Goal: Task Accomplishment & Management: Manage account settings

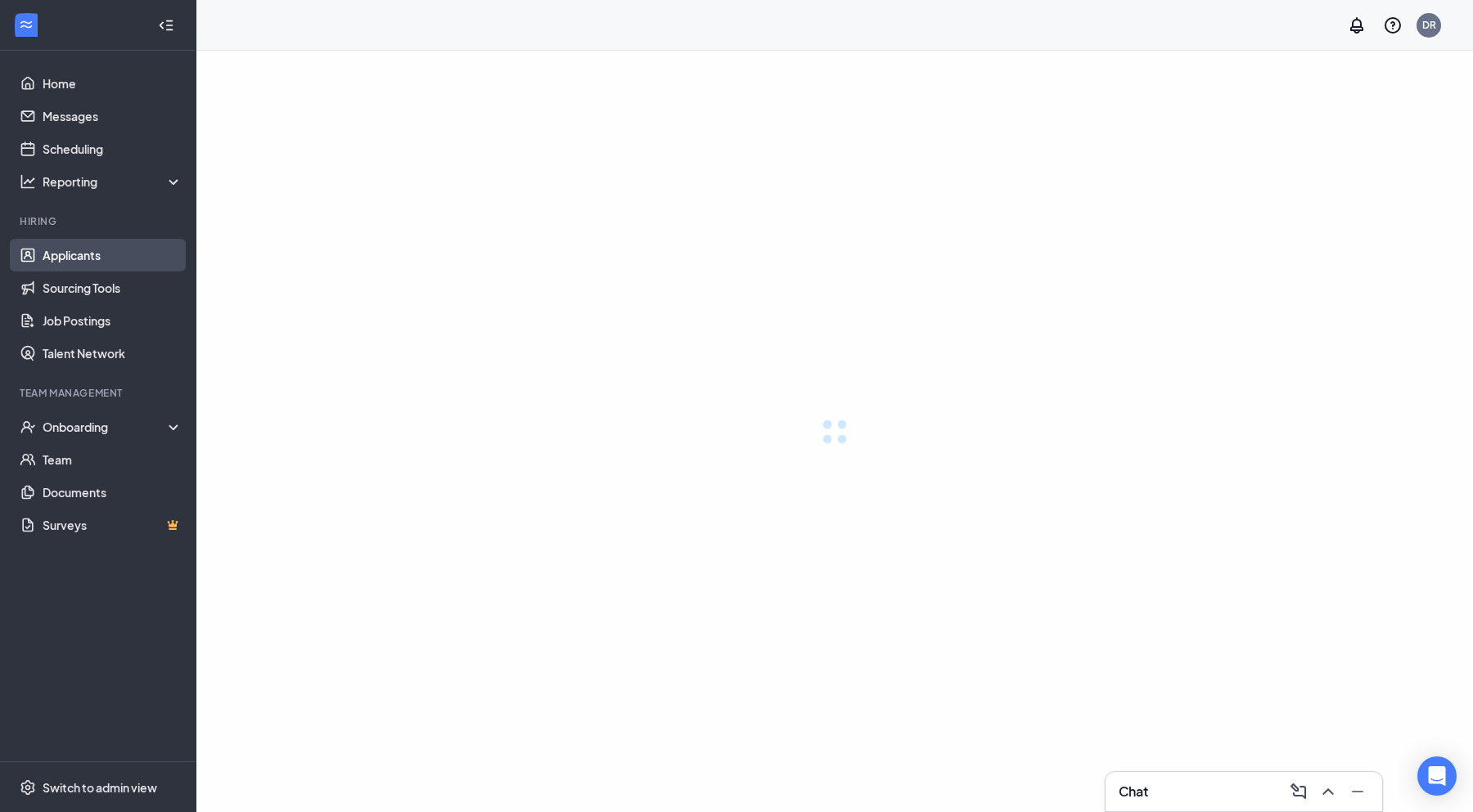
click at [103, 248] on link "Applicants" at bounding box center [112, 255] width 140 height 32
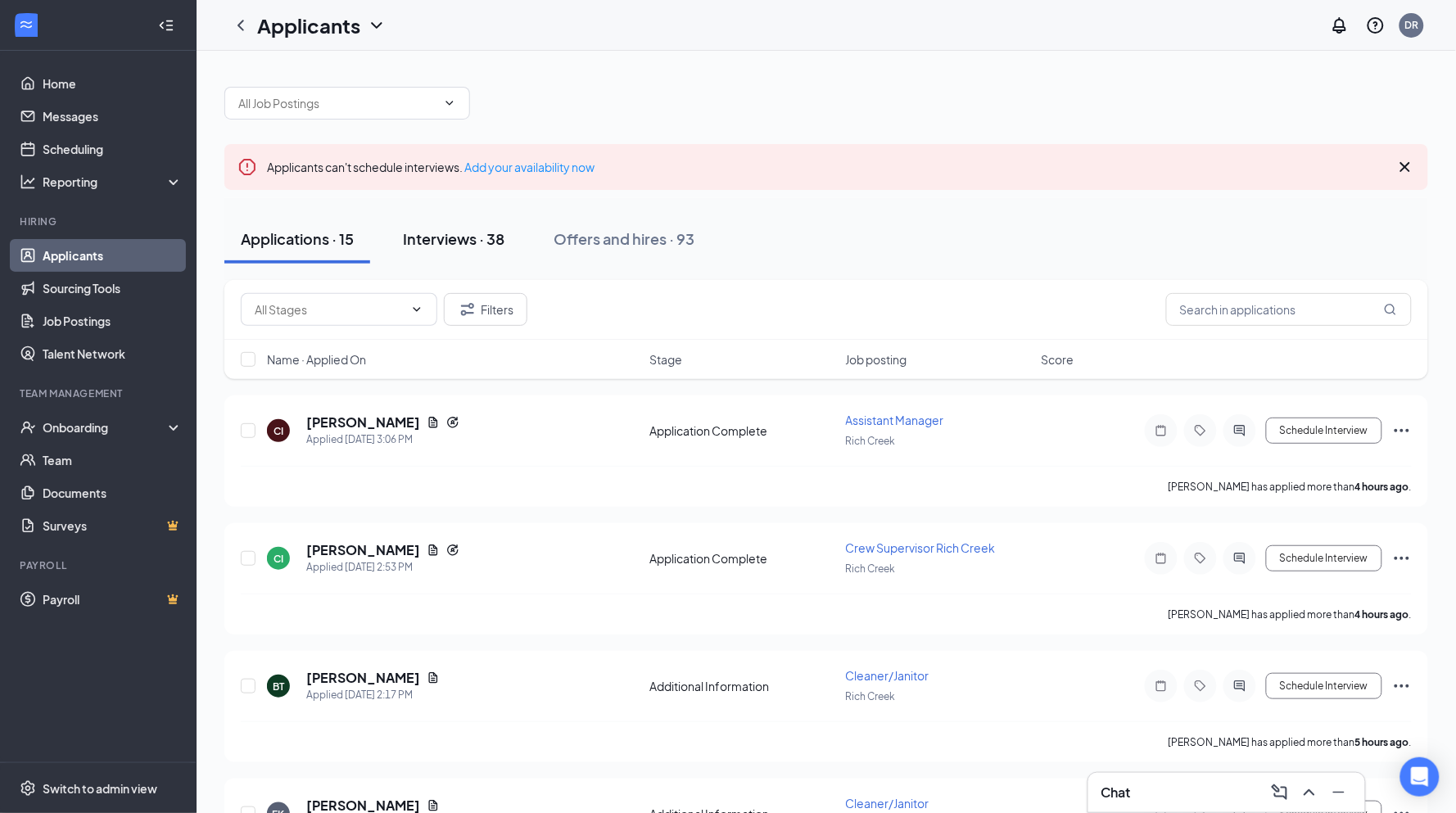
click at [485, 251] on button "Interviews · 38" at bounding box center [453, 239] width 134 height 50
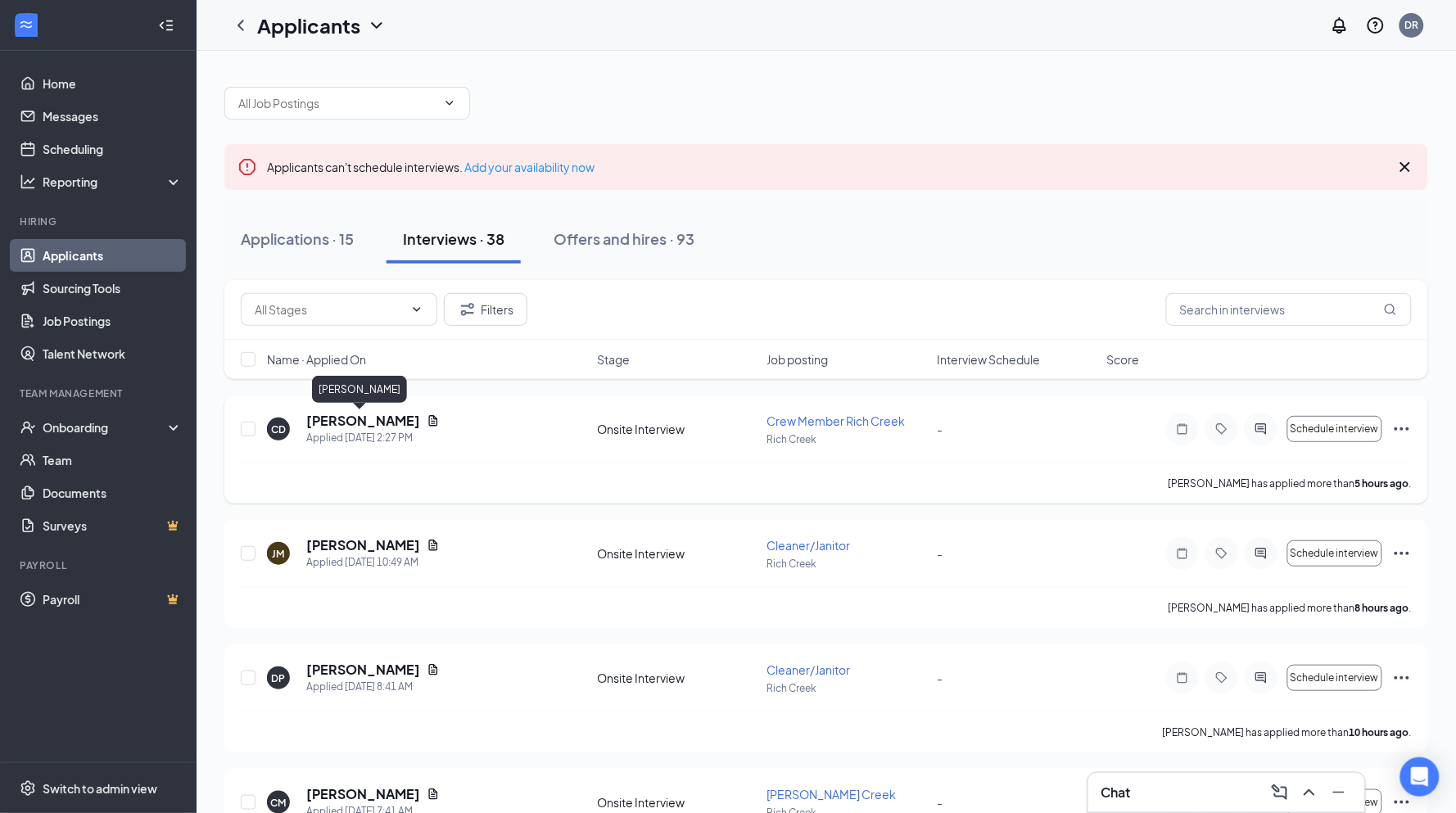
click at [373, 426] on h5 "[PERSON_NAME]" at bounding box center [363, 421] width 113 height 18
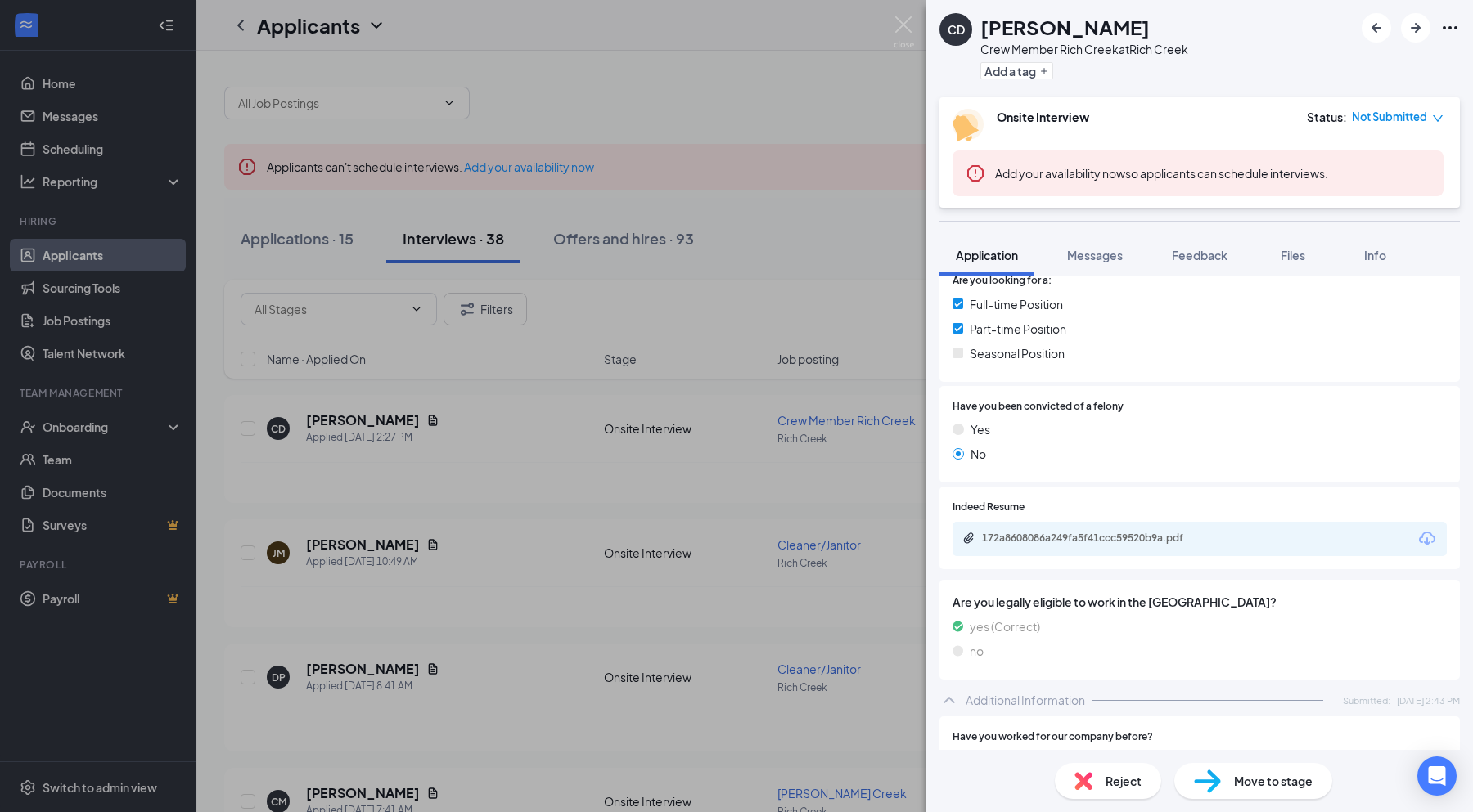
scroll to position [593, 0]
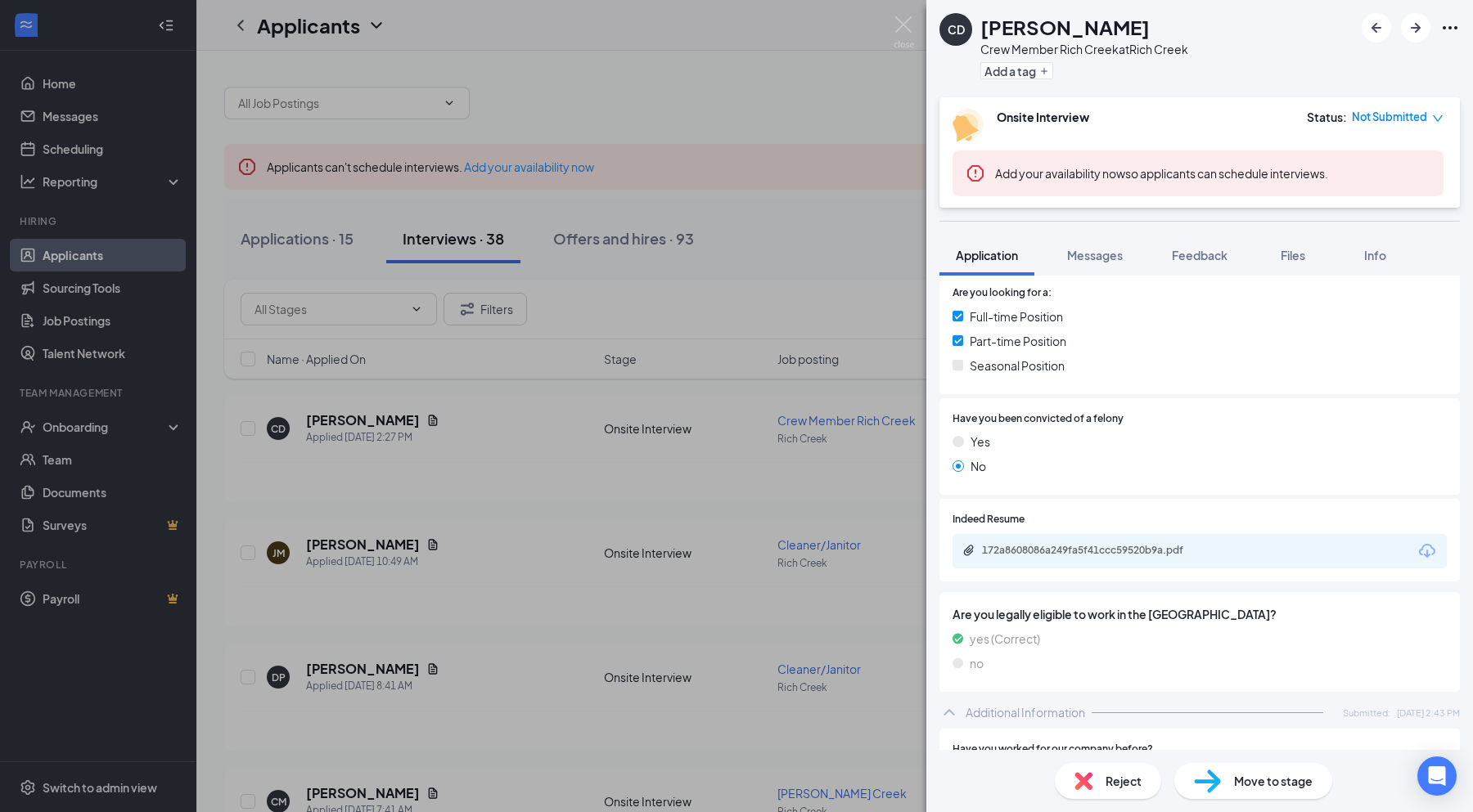
click at [1115, 557] on div "172a8608086a249fa5f41ccc59520b9a.pdf" at bounding box center [1094, 551] width 265 height 15
click at [536, 517] on div "CD [PERSON_NAME] Crew Member Rich Creek at [GEOGRAPHIC_DATA] Add a tag Onsite I…" at bounding box center [736, 406] width 1473 height 812
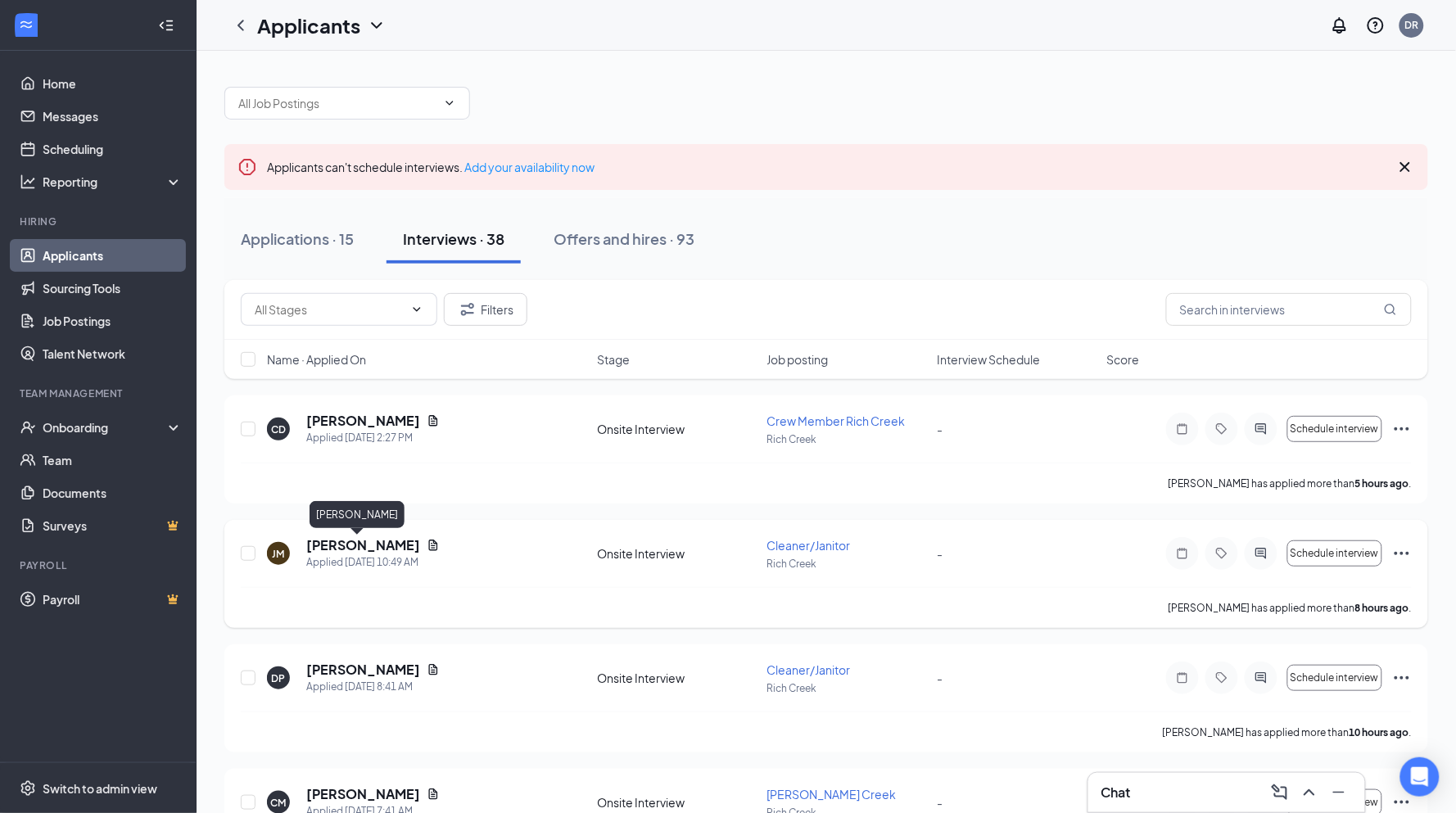
click at [363, 549] on h5 "[PERSON_NAME]" at bounding box center [363, 546] width 113 height 18
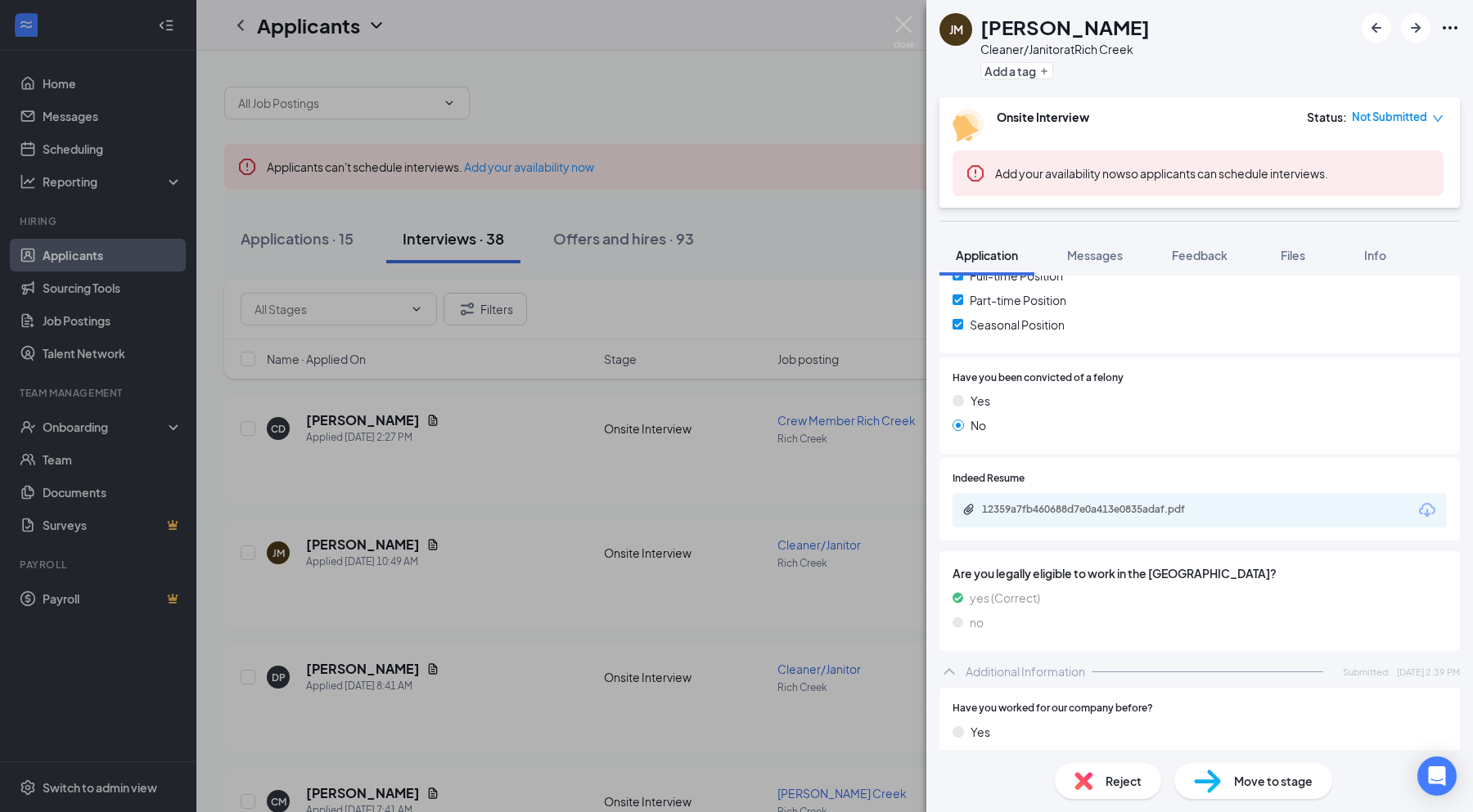
scroll to position [553, 0]
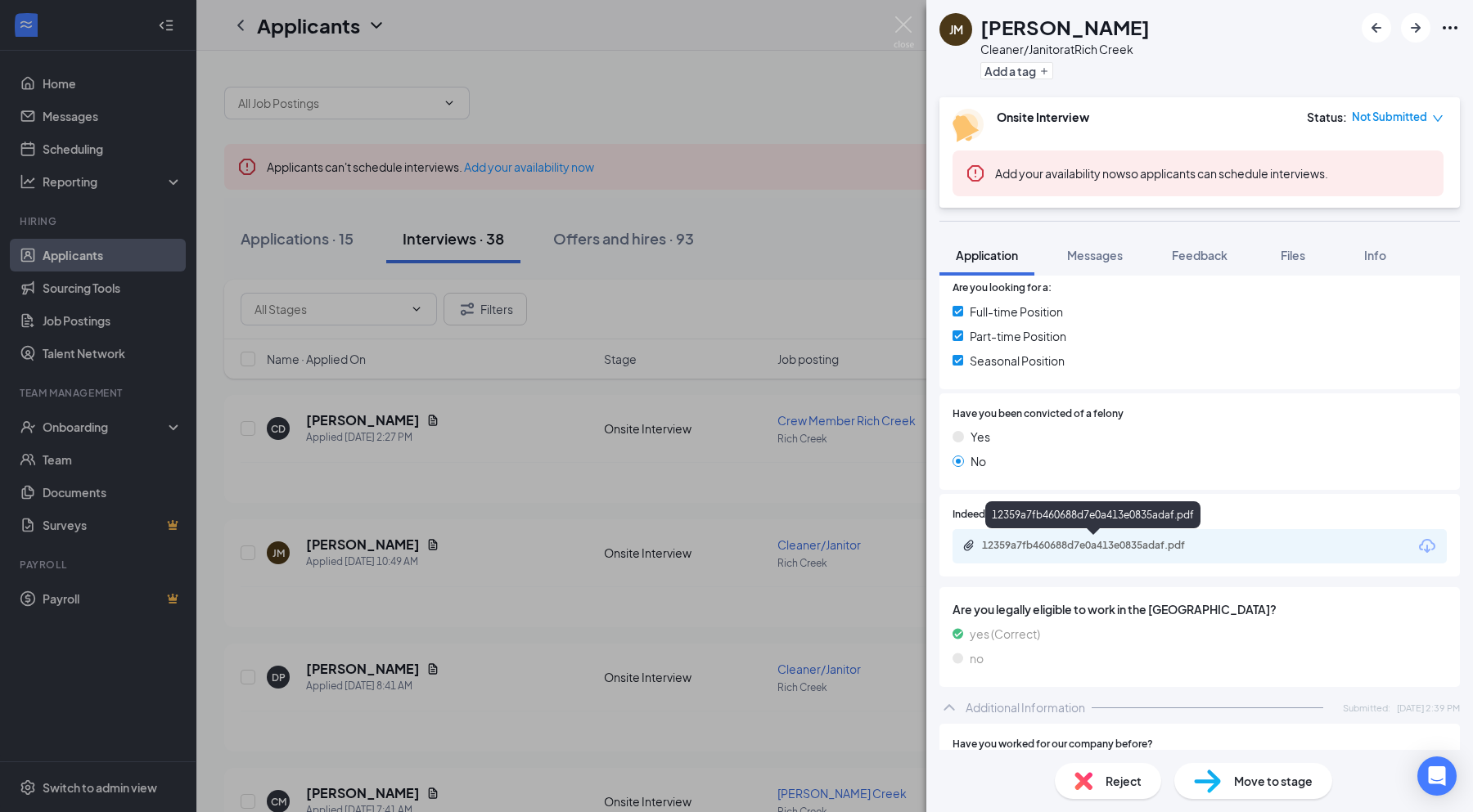
click at [1106, 540] on div "12359a7fb460688d7e0a413e0835adaf.pdf" at bounding box center [1096, 546] width 229 height 13
click at [528, 463] on div "[PERSON_NAME] Cleaner/Janitor at [GEOGRAPHIC_DATA] Add a tag Onsite Interview S…" at bounding box center [736, 406] width 1473 height 812
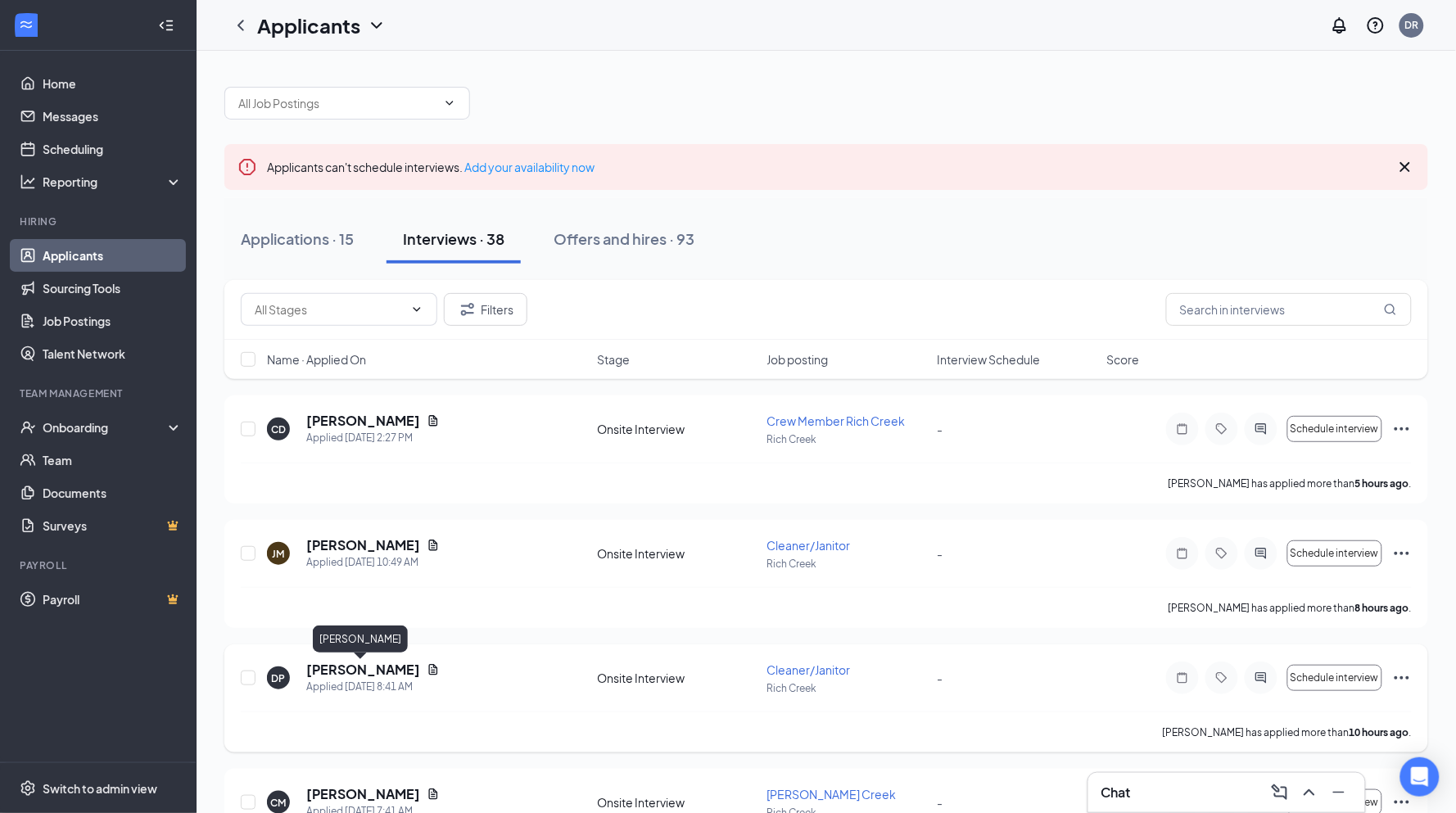
click at [389, 672] on h5 "[PERSON_NAME]" at bounding box center [363, 670] width 113 height 18
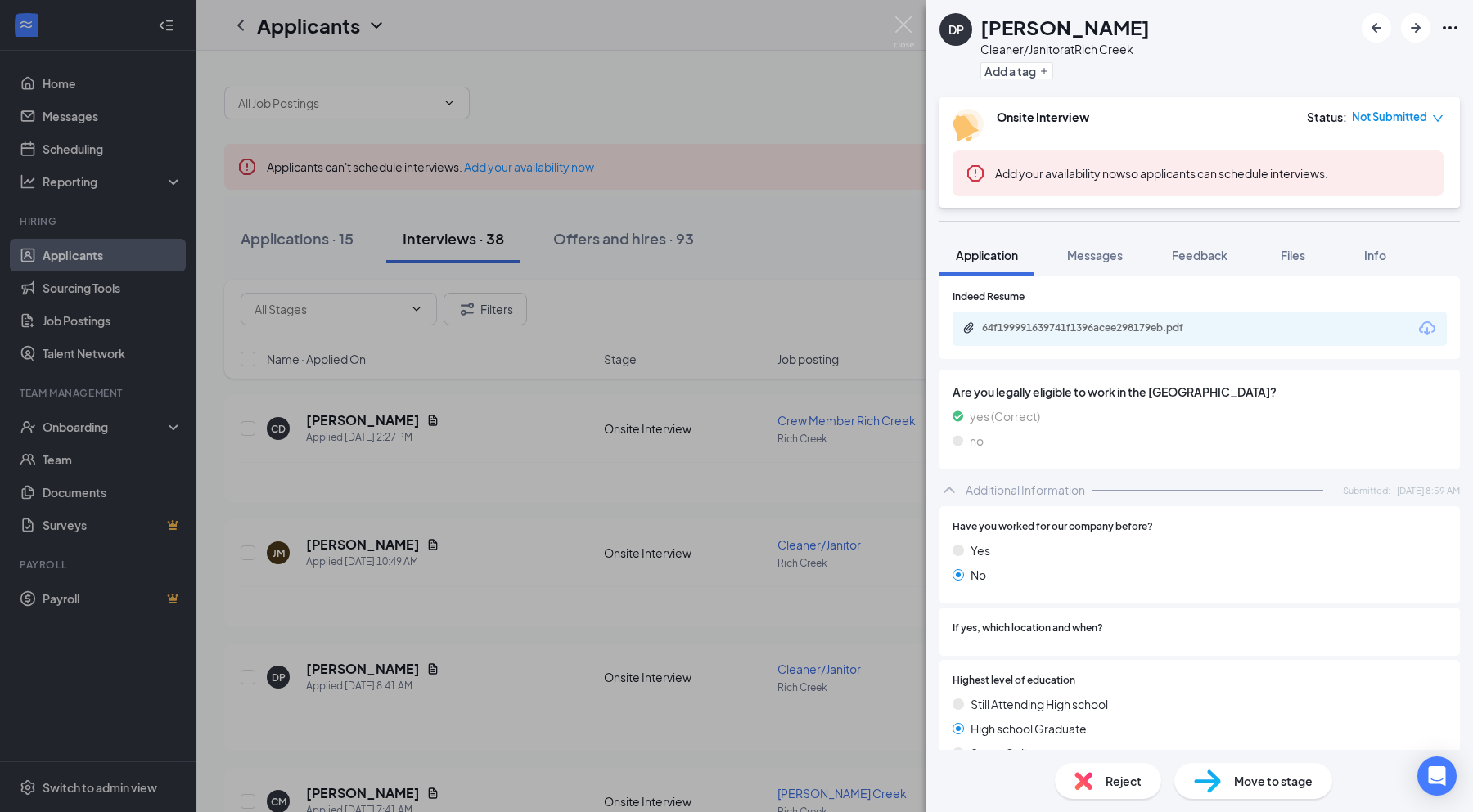
scroll to position [714, 0]
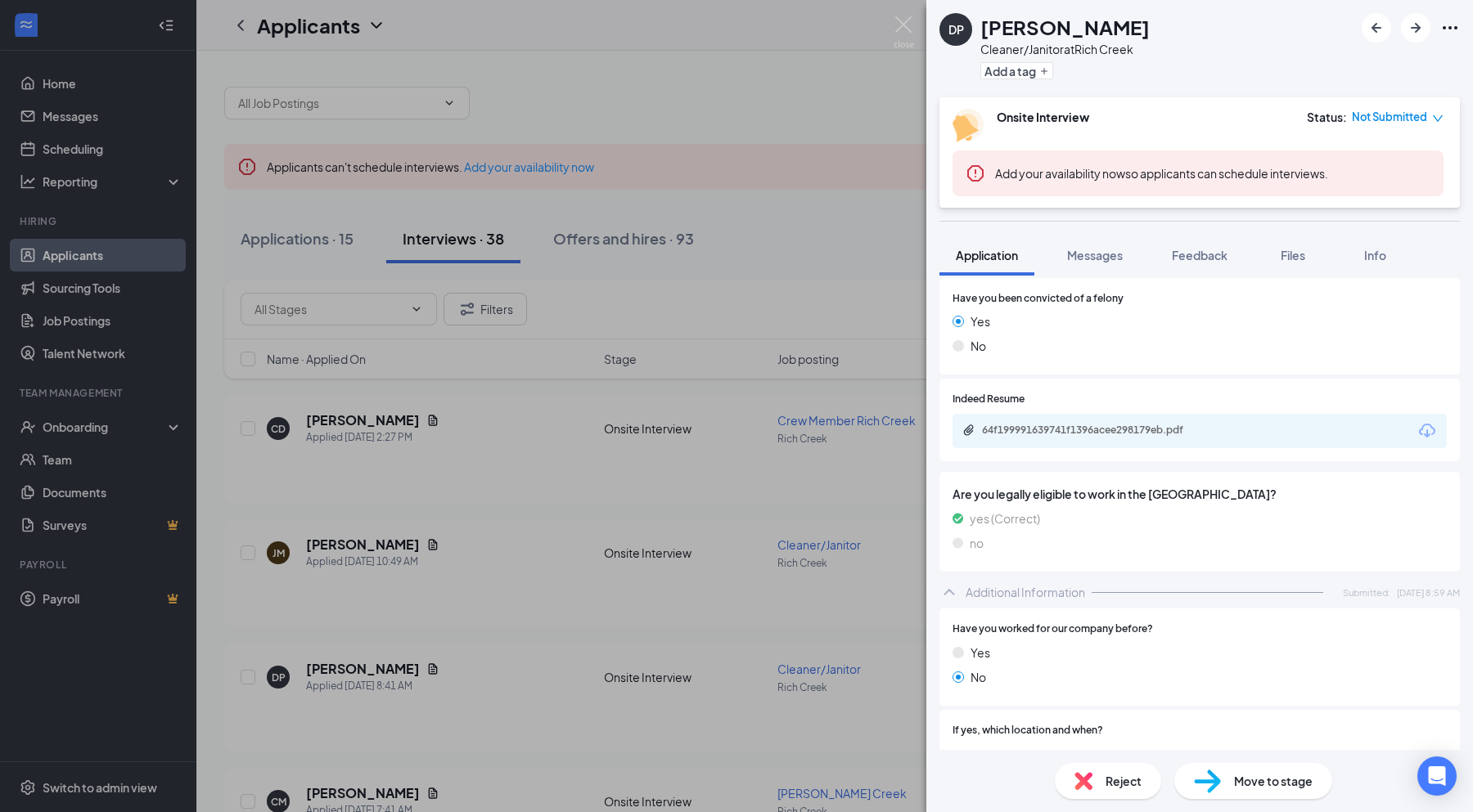
click at [1141, 427] on div "64f199991639741f1396acee298179eb.pdf" at bounding box center [1096, 430] width 229 height 13
click at [747, 109] on div "DP [PERSON_NAME] Cleaner/Janitor at [GEOGRAPHIC_DATA] Add a tag Onsite Intervie…" at bounding box center [736, 406] width 1473 height 812
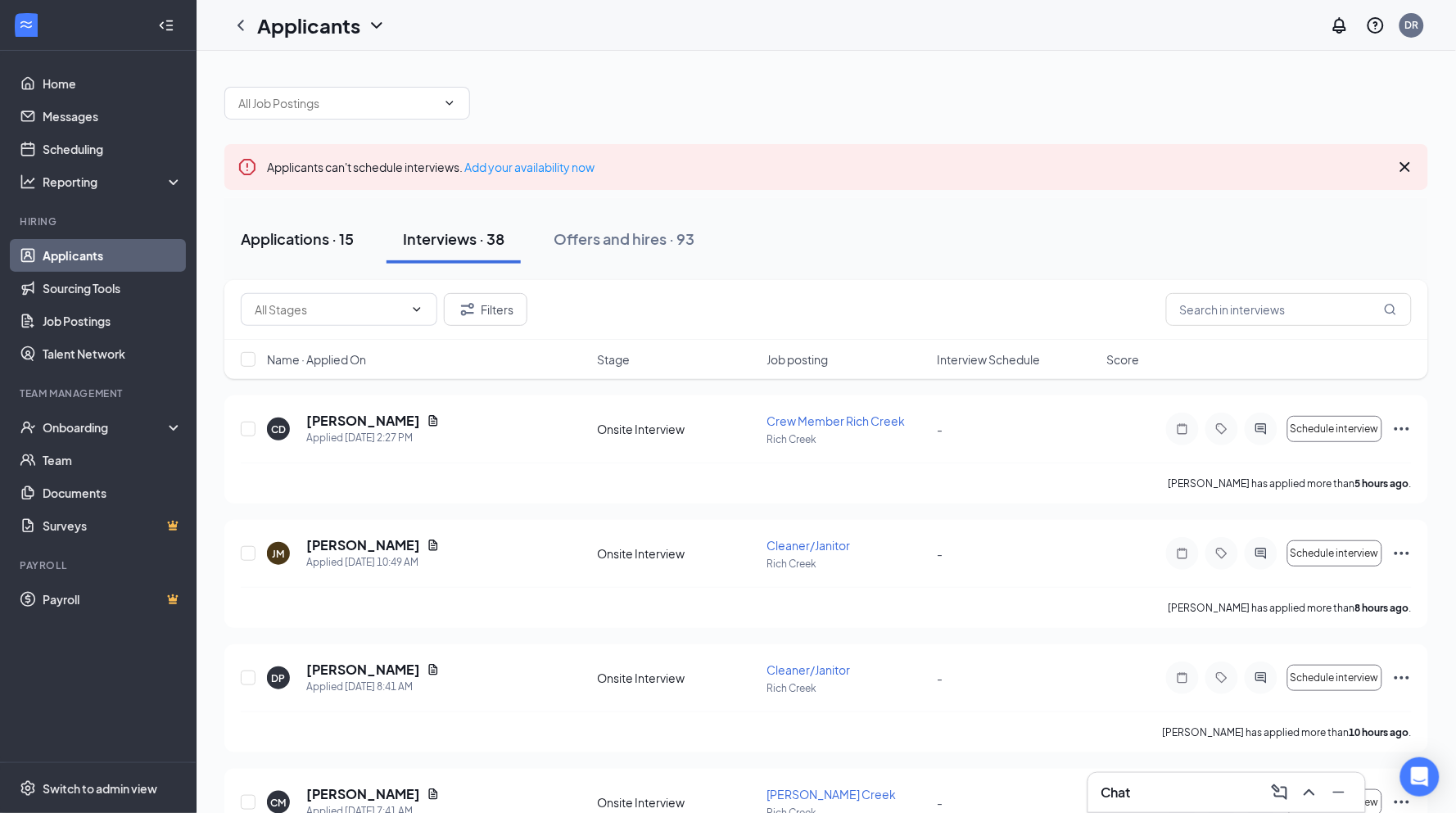
click at [338, 241] on div "Applications · 15" at bounding box center [297, 239] width 113 height 21
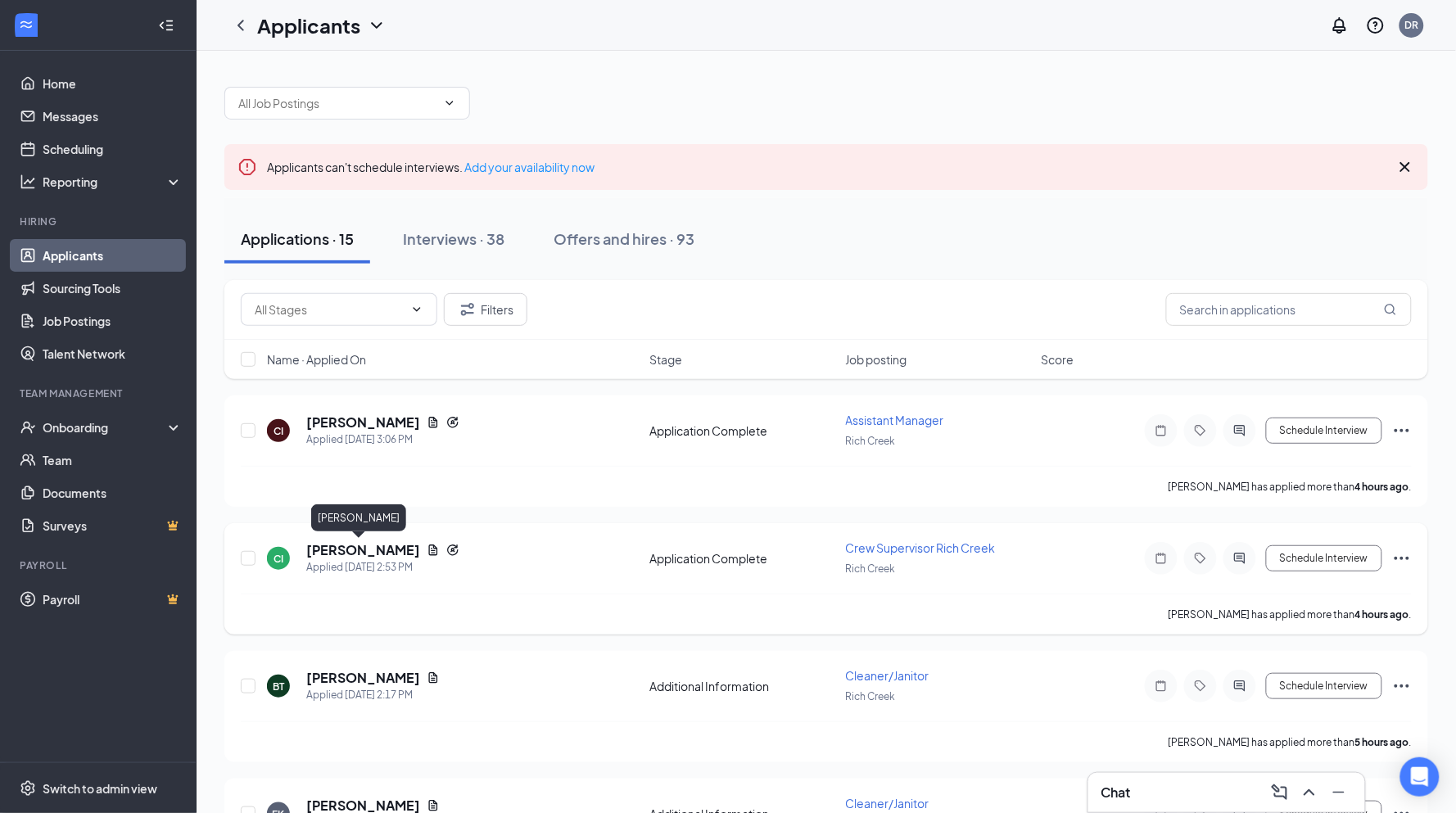
click at [340, 557] on h5 "[PERSON_NAME]" at bounding box center [363, 550] width 113 height 18
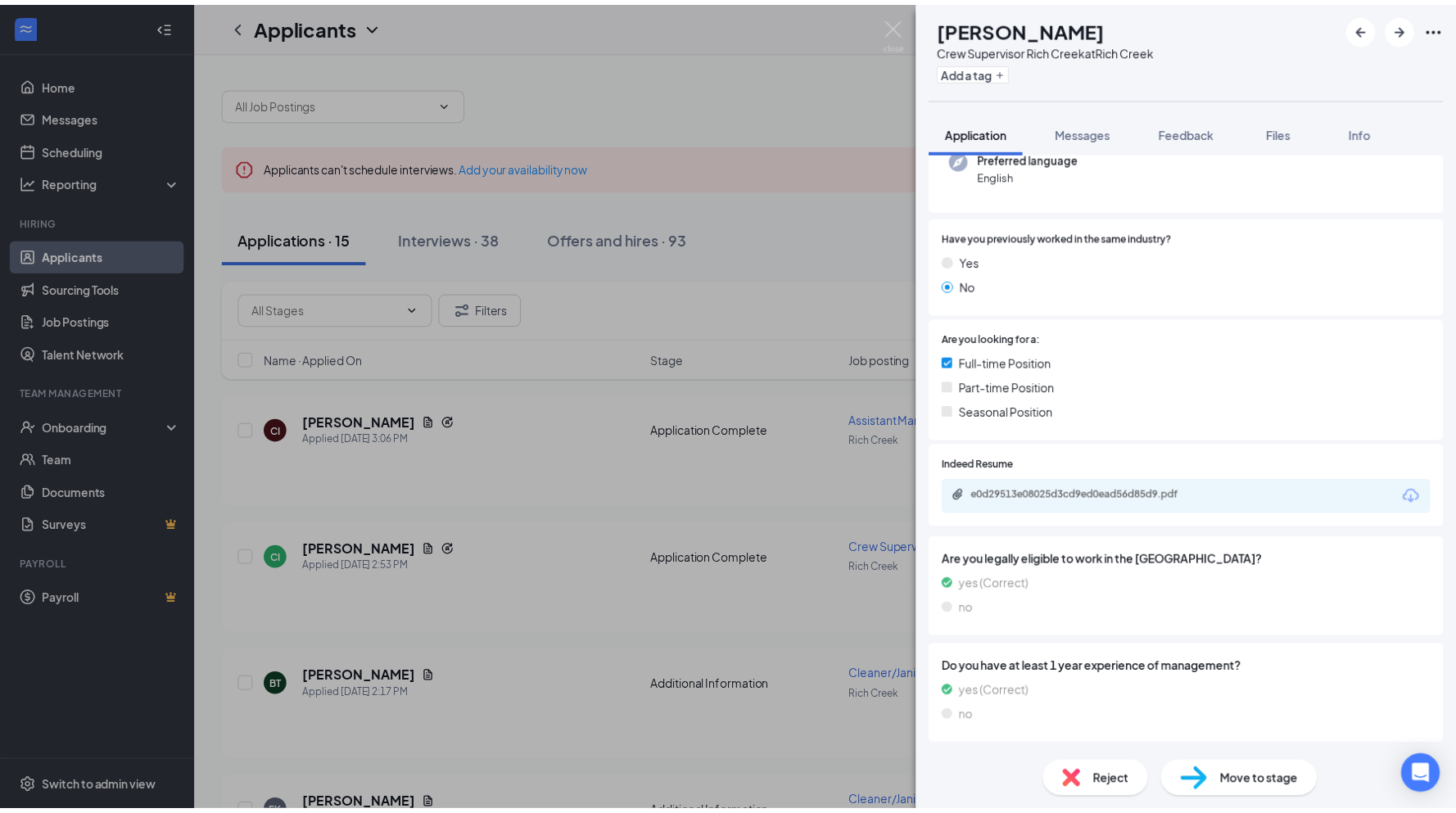
scroll to position [258, 0]
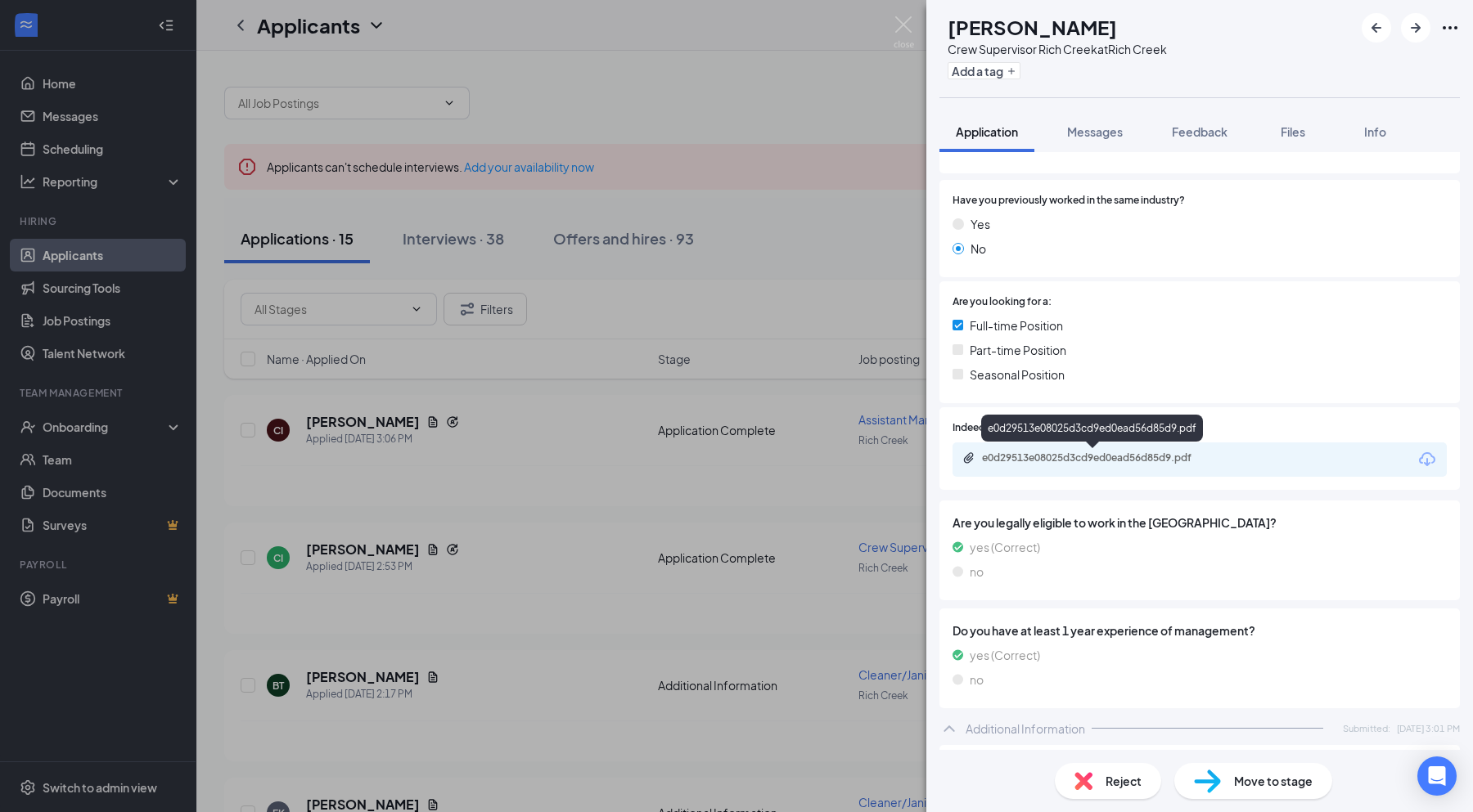
click at [1109, 442] on div "e0d29513e08025d3cd9ed0ead56d85d9.pdf" at bounding box center [1092, 431] width 222 height 33
click at [1106, 459] on div "e0d29513e08025d3cd9ed0ead56d85d9.pdf" at bounding box center [1096, 458] width 229 height 13
click at [793, 49] on div "CI [PERSON_NAME] Crew Supervisor Rich Creek at [GEOGRAPHIC_DATA] Add a tag Appl…" at bounding box center [736, 406] width 1473 height 812
